Goal: Task Accomplishment & Management: Use online tool/utility

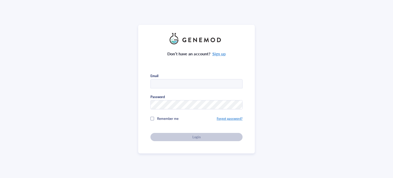
type input "[EMAIL_ADDRESS][DOMAIN_NAME]"
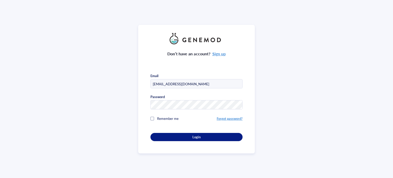
click at [155, 117] on div "Remember me" at bounding box center [183, 118] width 66 height 10
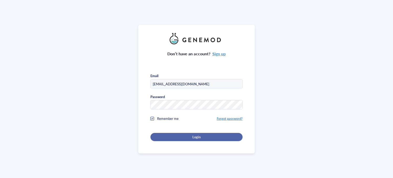
click at [175, 136] on div "Login" at bounding box center [197, 137] width 76 height 5
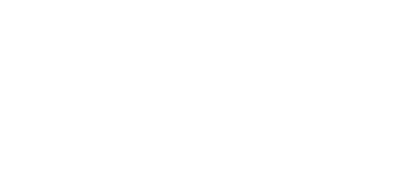
drag, startPoint x: 4, startPoint y: 20, endPoint x: 192, endPoint y: 47, distance: 189.3
click at [192, 47] on div at bounding box center [196, 89] width 393 height 178
